Goal: Information Seeking & Learning: Learn about a topic

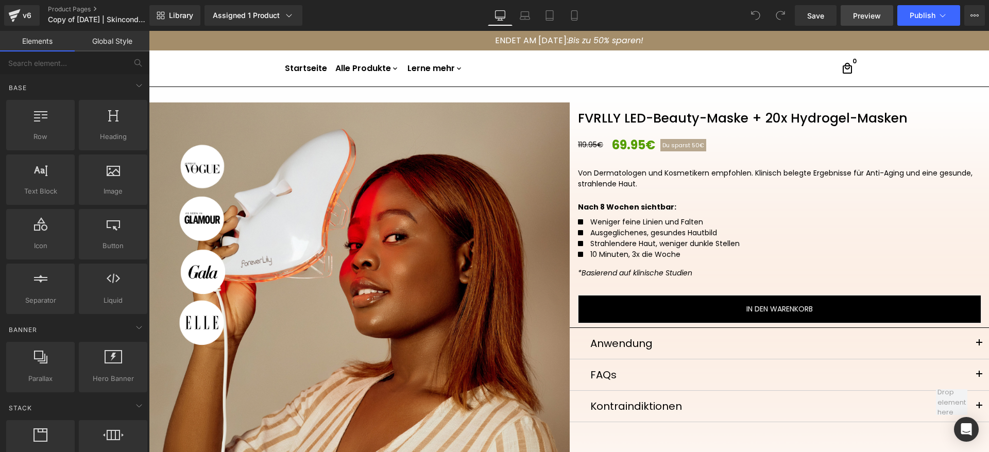
click at [875, 19] on span "Preview" at bounding box center [867, 15] width 28 height 11
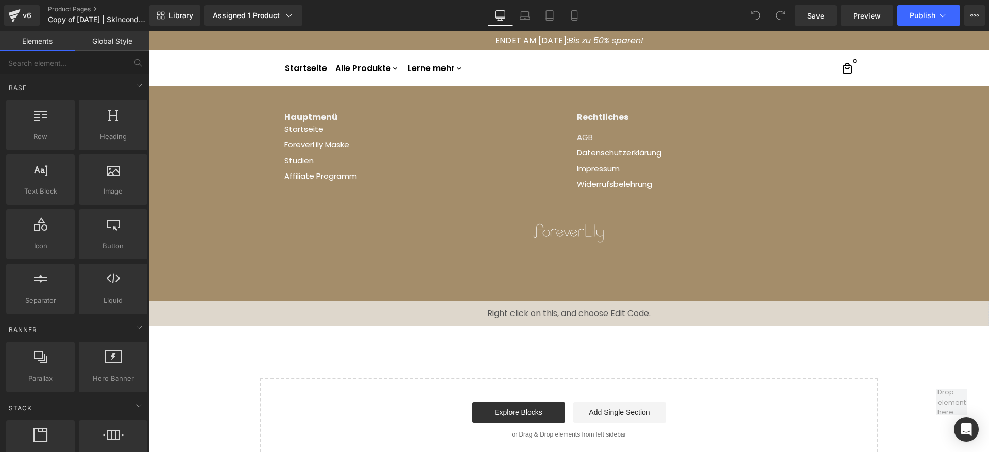
scroll to position [864, 0]
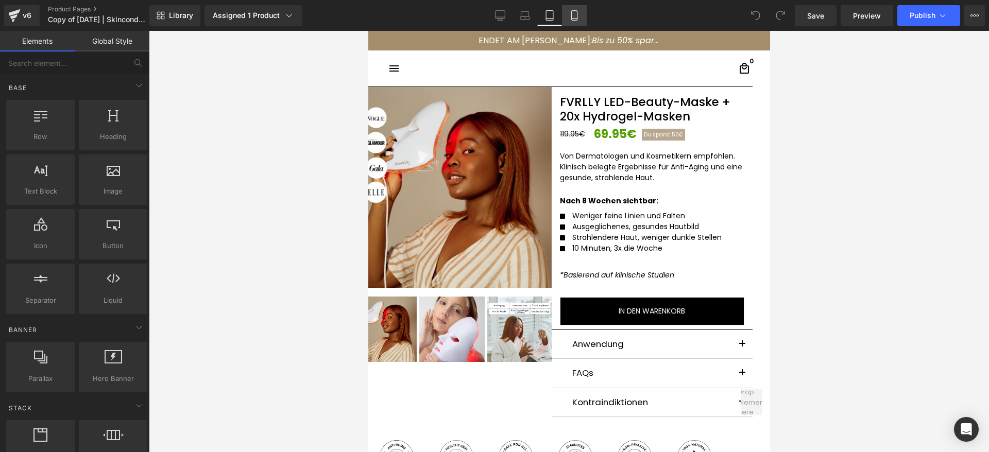
drag, startPoint x: 572, startPoint y: 15, endPoint x: 162, endPoint y: 36, distance: 410.5
click at [572, 15] on icon at bounding box center [574, 16] width 6 height 10
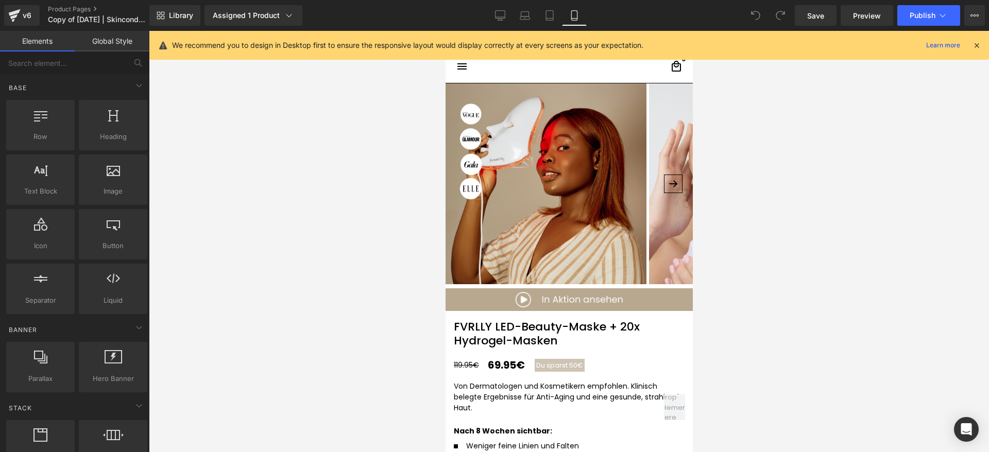
scroll to position [56, 0]
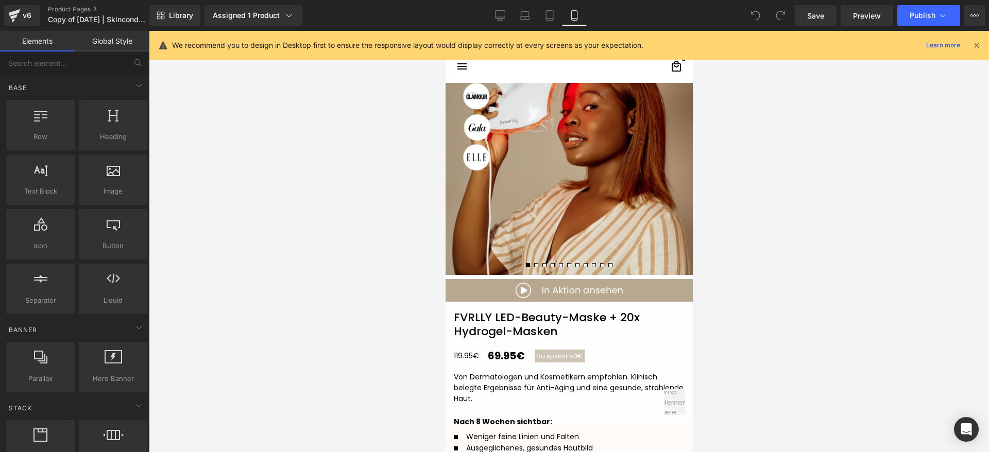
click at [977, 45] on icon at bounding box center [976, 45] width 9 height 9
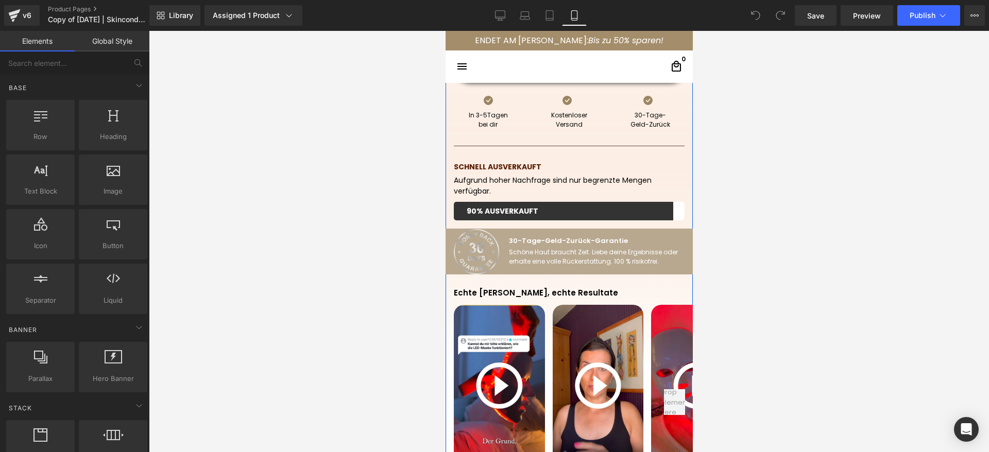
scroll to position [674, 0]
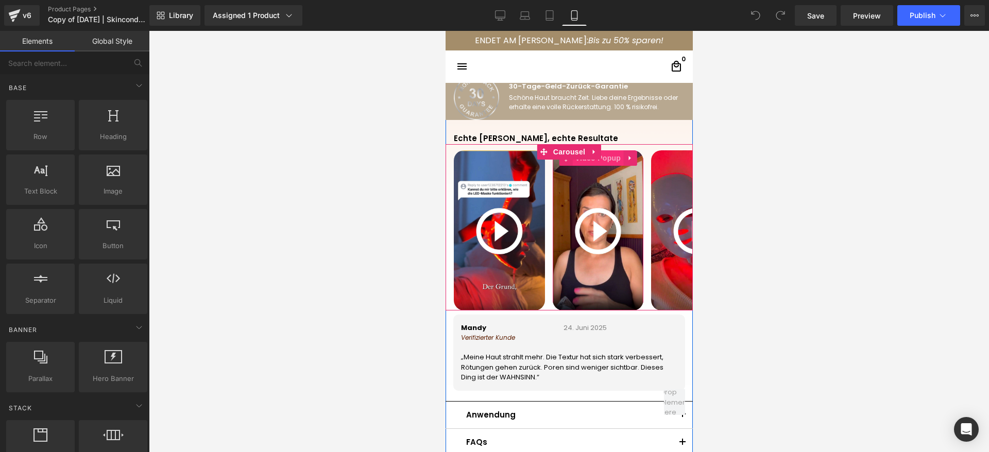
click at [603, 162] on span "Video Popup" at bounding box center [597, 157] width 51 height 15
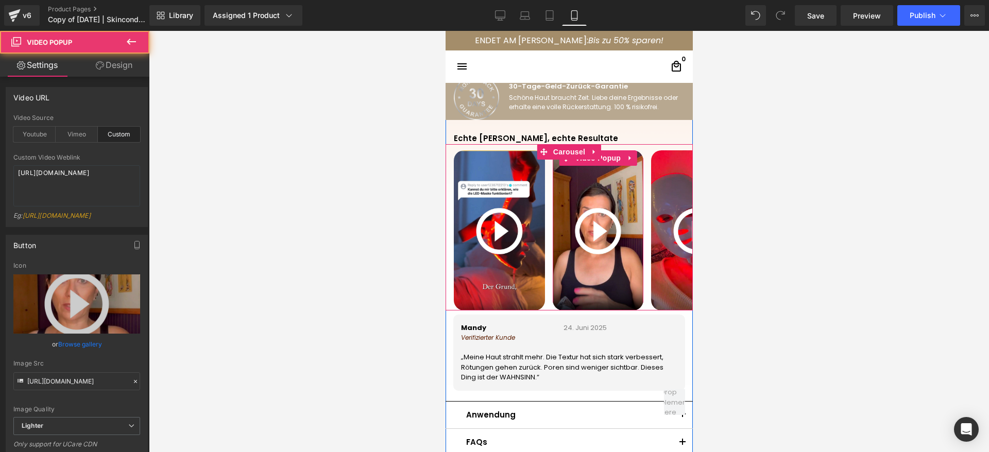
click at [584, 232] on img at bounding box center [597, 231] width 91 height 162
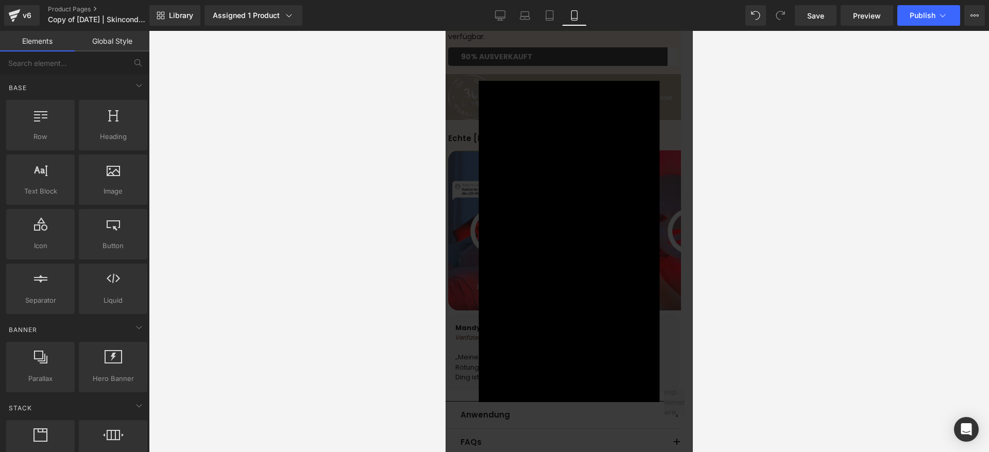
click at [638, 58] on div "× Loading..." at bounding box center [568, 241] width 247 height 421
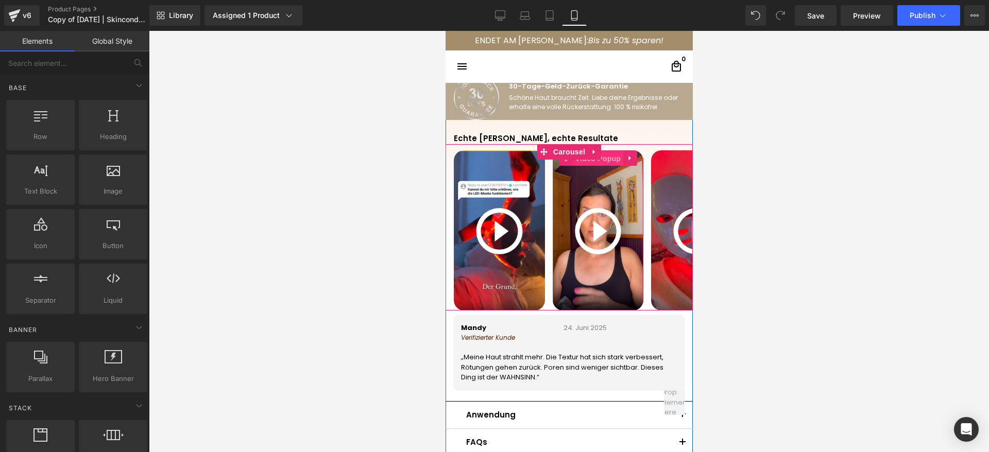
click at [602, 164] on span "Video Popup" at bounding box center [597, 158] width 51 height 15
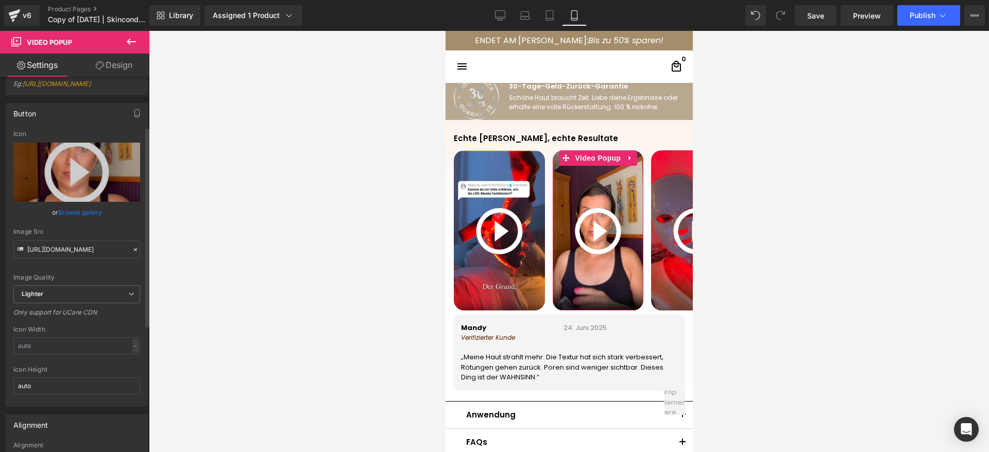
scroll to position [19, 0]
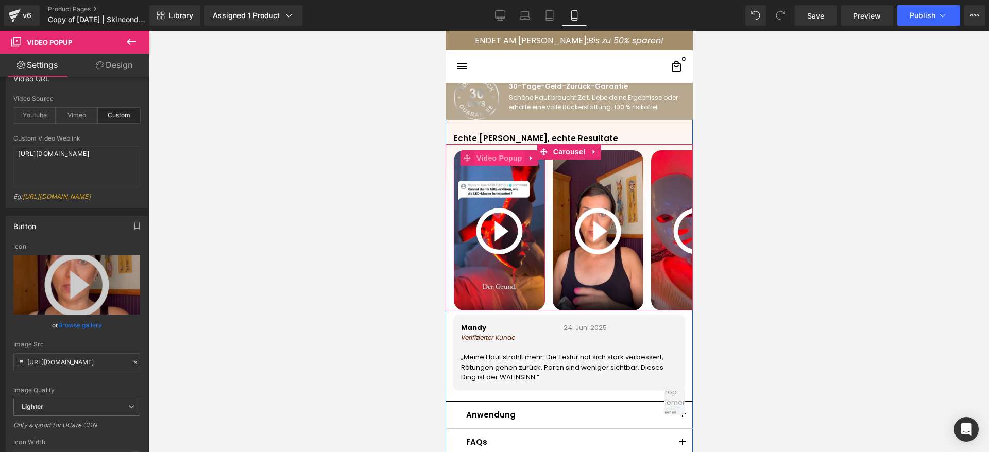
click at [499, 160] on span "Video Popup" at bounding box center [498, 157] width 51 height 15
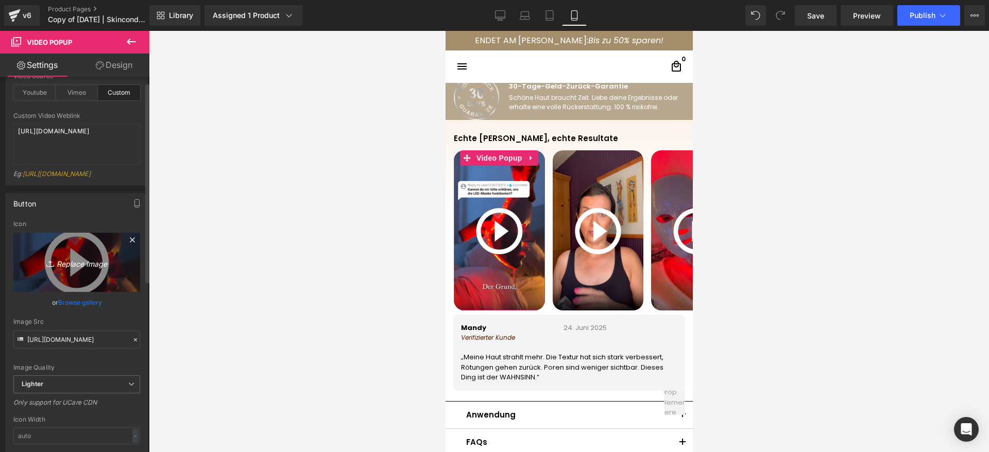
scroll to position [77, 0]
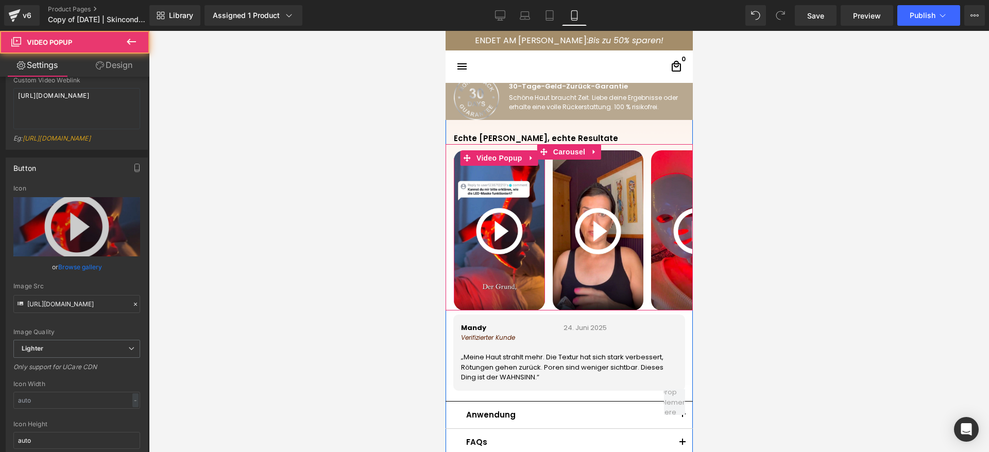
click at [496, 212] on img at bounding box center [498, 231] width 91 height 162
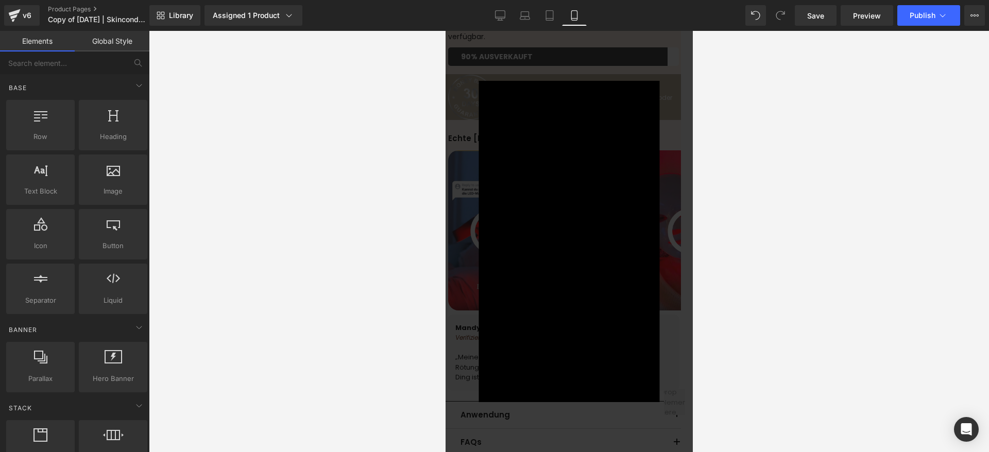
click at [477, 396] on div "× Loading..." at bounding box center [568, 241] width 247 height 421
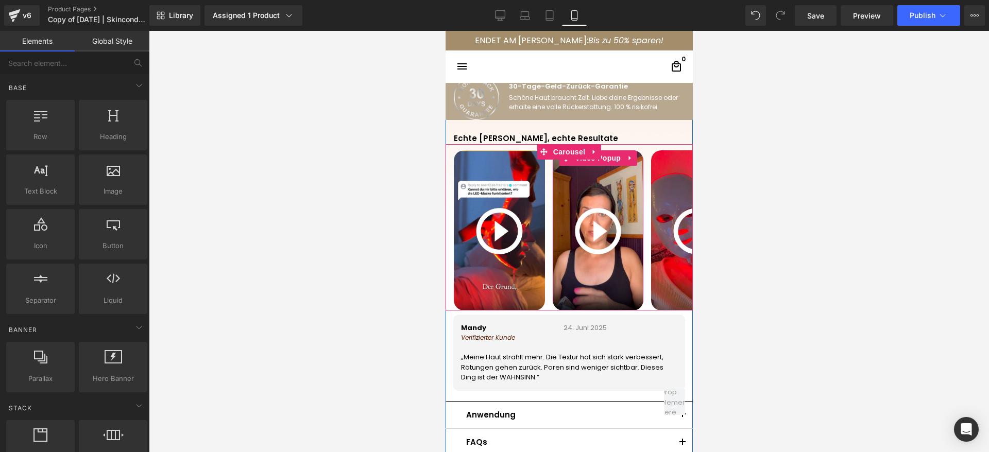
click at [589, 217] on img at bounding box center [597, 231] width 91 height 162
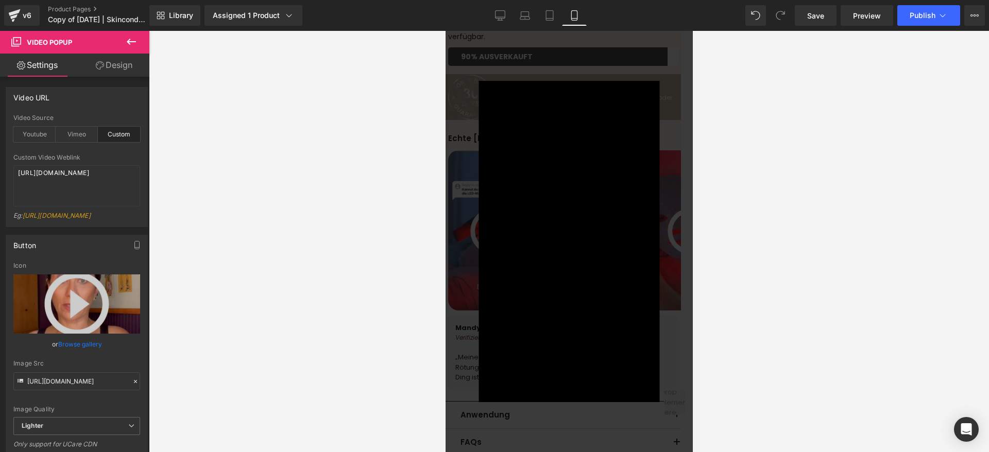
click at [453, 385] on div "×" at bounding box center [538, 241] width 181 height 321
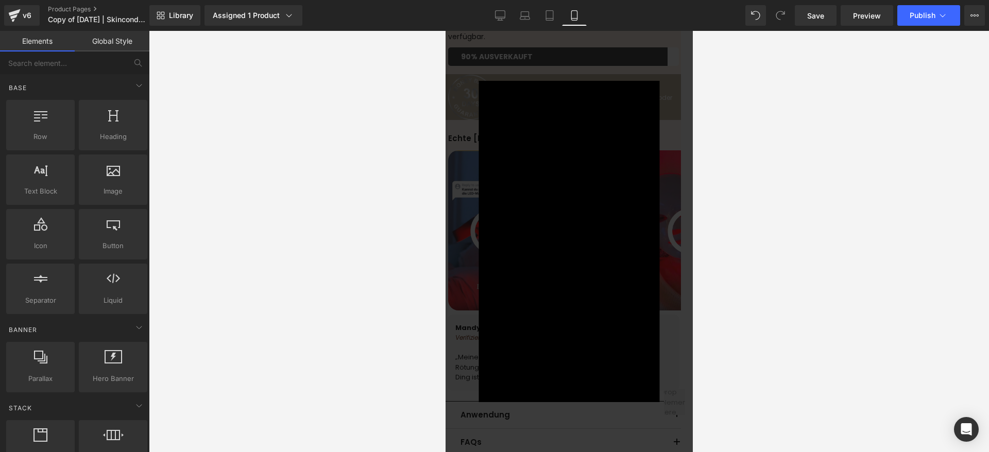
click at [459, 319] on div "×" at bounding box center [538, 241] width 181 height 321
click at [455, 328] on div "×" at bounding box center [538, 241] width 181 height 321
click at [560, 413] on div "× Loading..." at bounding box center [568, 241] width 247 height 421
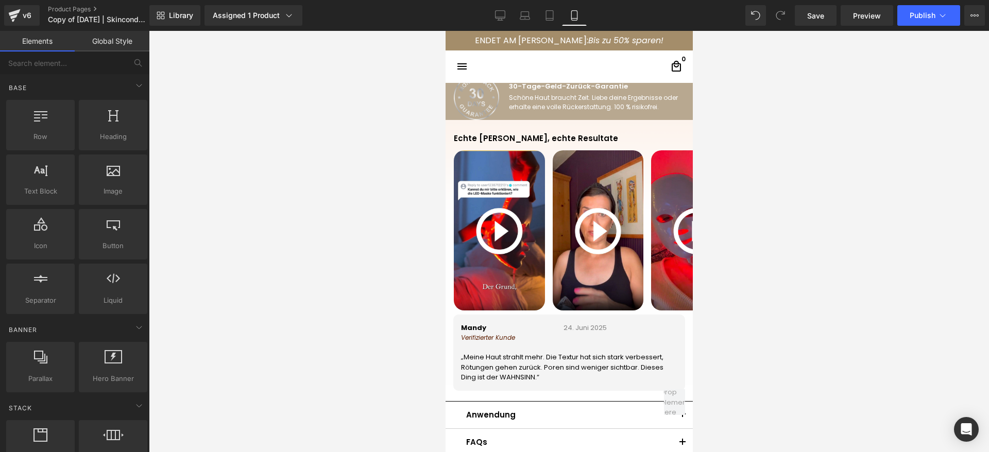
click at [591, 439] on link at bounding box center [596, 443] width 11 height 12
